Goal: Navigation & Orientation: Find specific page/section

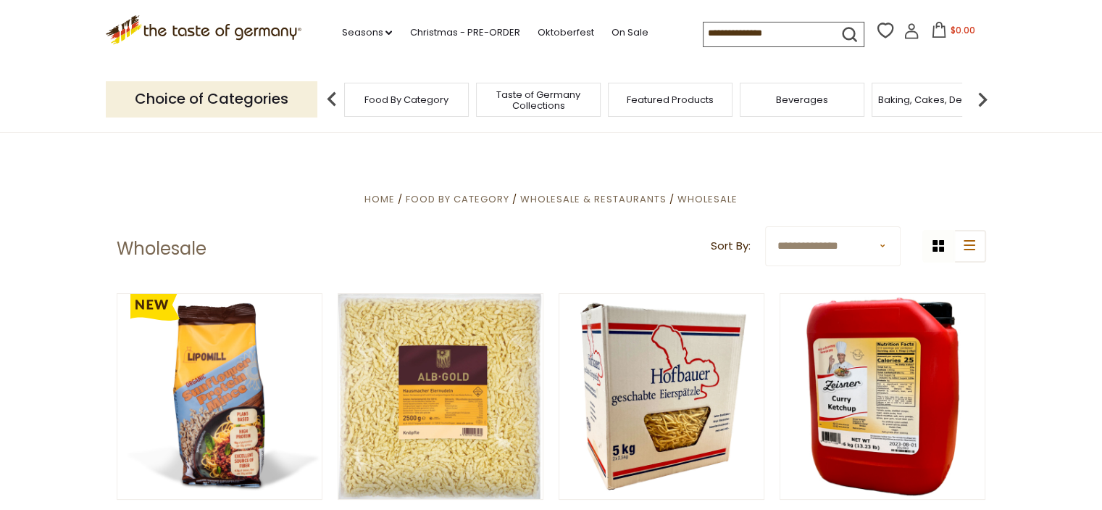
click at [984, 99] on img at bounding box center [982, 99] width 29 height 29
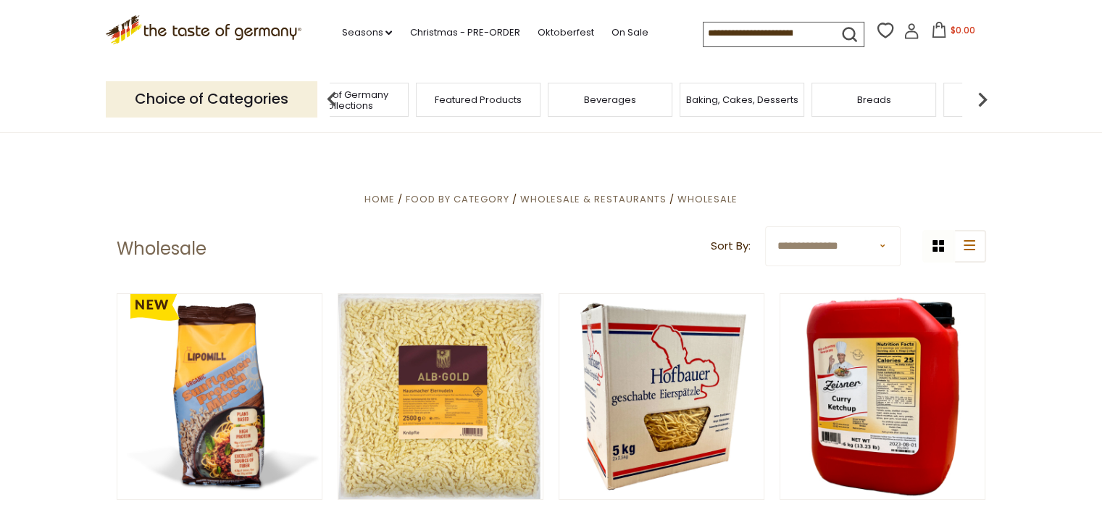
click at [885, 112] on div "Breads" at bounding box center [874, 100] width 125 height 34
click at [884, 101] on span "Breads" at bounding box center [874, 99] width 34 height 11
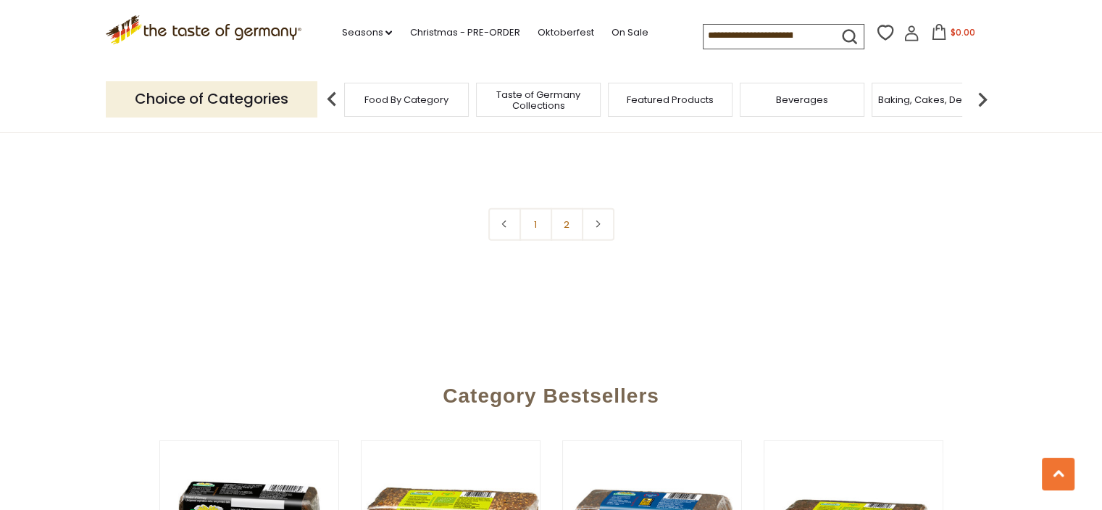
scroll to position [3566, 0]
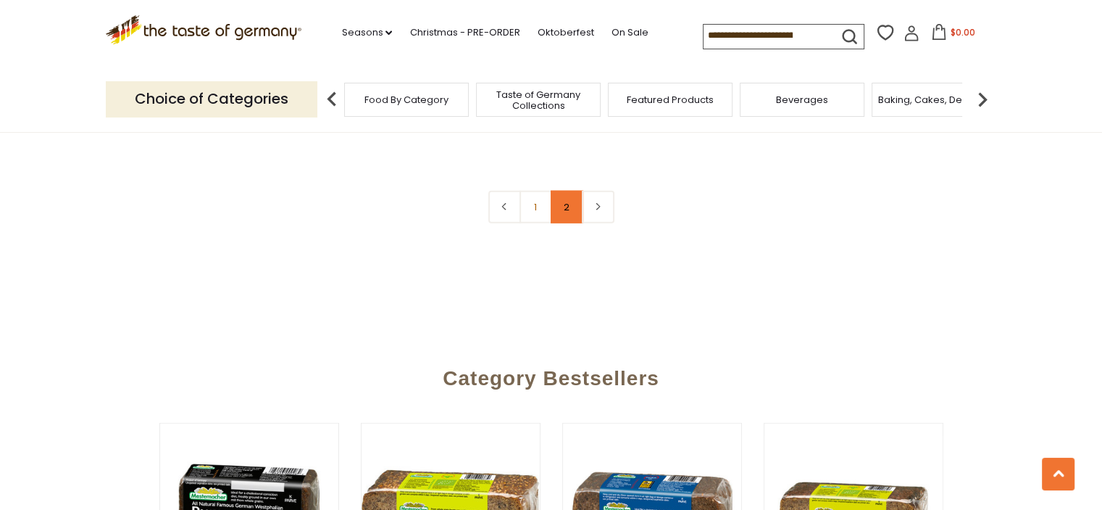
click at [568, 196] on link "2" at bounding box center [567, 207] width 33 height 33
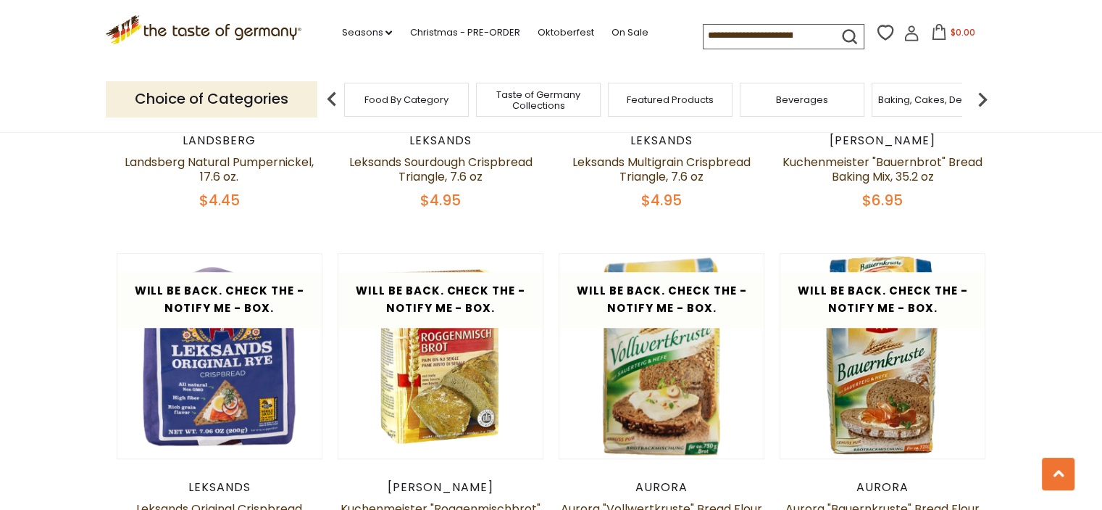
scroll to position [965, 0]
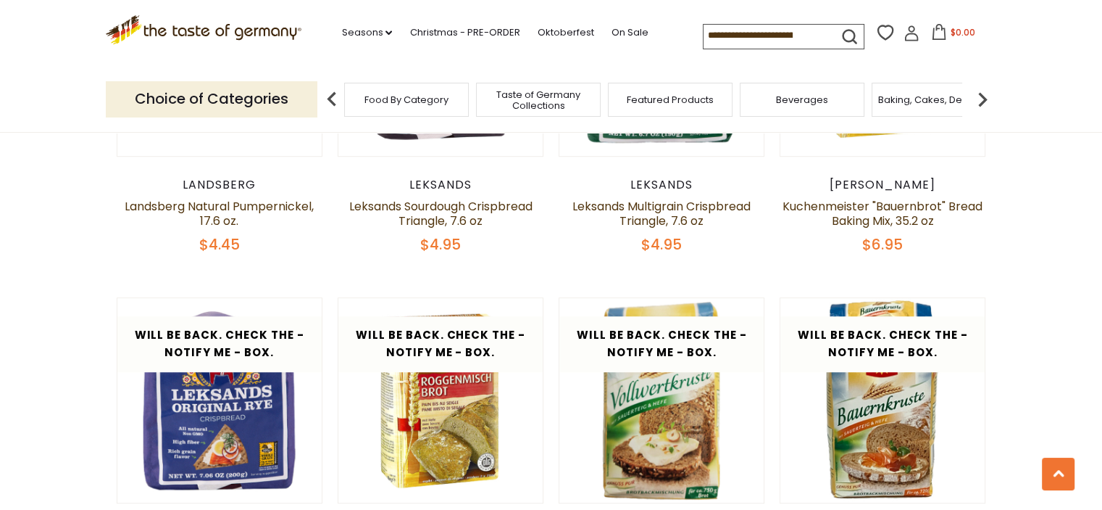
click at [980, 101] on img at bounding box center [982, 99] width 29 height 29
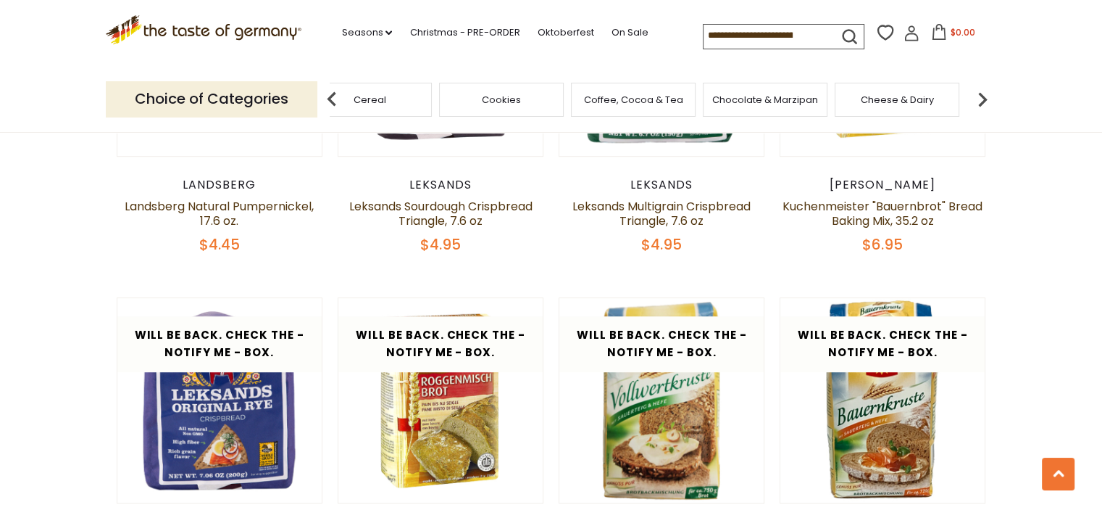
click at [980, 101] on img at bounding box center [982, 99] width 29 height 29
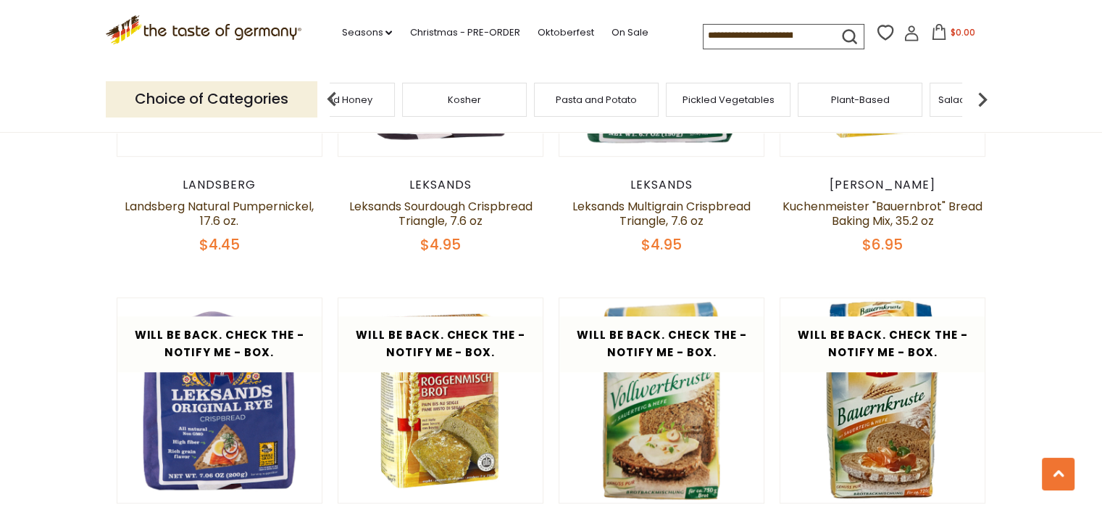
click at [980, 101] on img at bounding box center [982, 99] width 29 height 29
click at [699, 104] on span "Sausages" at bounding box center [680, 99] width 48 height 11
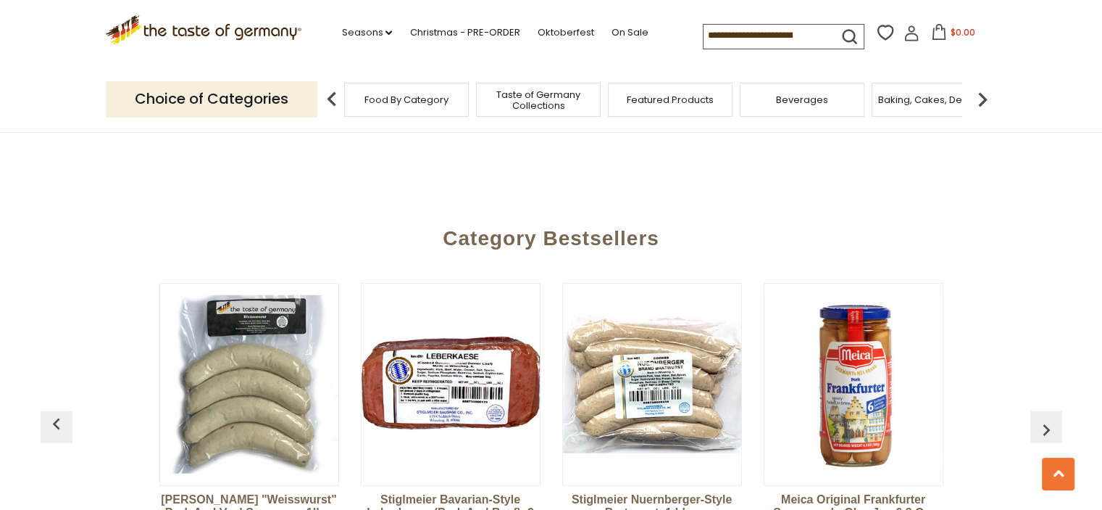
scroll to position [3943, 0]
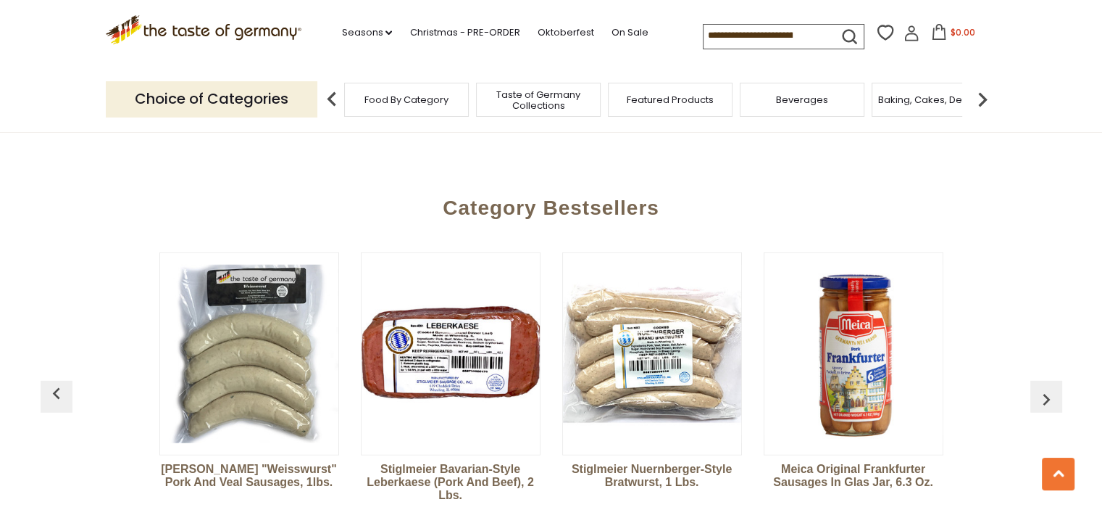
click at [699, 104] on span "Featured Products" at bounding box center [670, 99] width 87 height 11
